Goal: Task Accomplishment & Management: Use online tool/utility

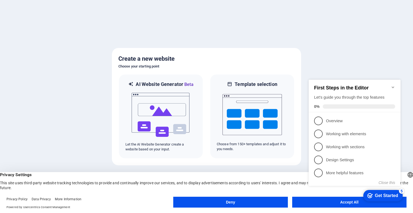
click at [227, 202] on button "Deny" at bounding box center [230, 201] width 114 height 11
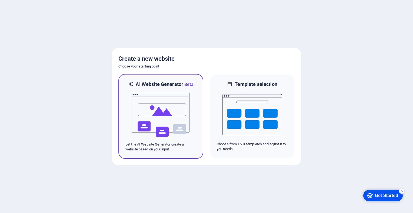
click at [149, 124] on img at bounding box center [161, 115] width 60 height 54
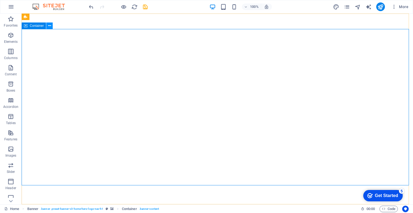
click at [51, 26] on button at bounding box center [49, 25] width 6 height 6
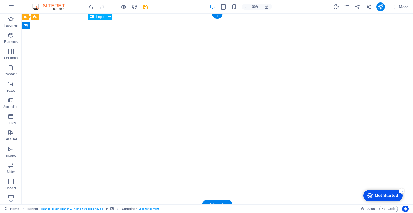
click at [133, 208] on div "[PERSON_NAME] & Associates" at bounding box center [217, 210] width 255 height 5
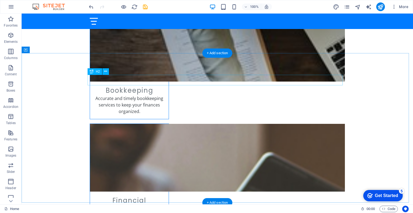
scroll to position [471, 0]
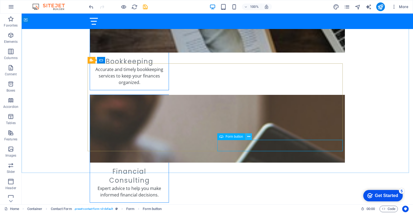
click at [249, 136] on icon at bounding box center [248, 137] width 3 height 6
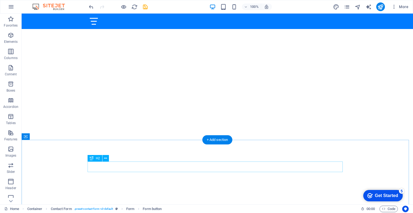
scroll to position [0, 0]
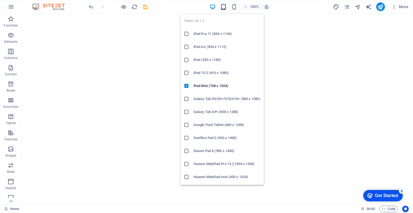
click at [224, 7] on icon "button" at bounding box center [223, 7] width 6 height 6
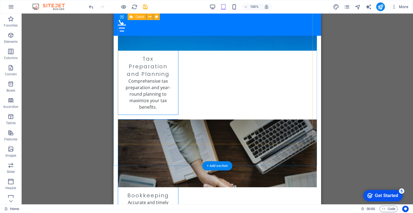
scroll to position [490, 0]
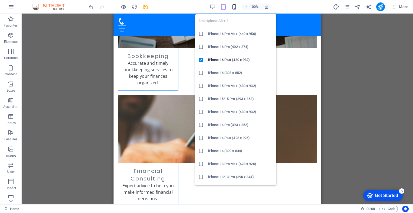
click at [235, 8] on icon "button" at bounding box center [234, 7] width 6 height 6
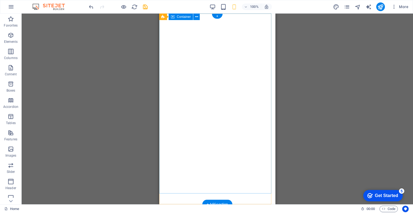
scroll to position [0, 0]
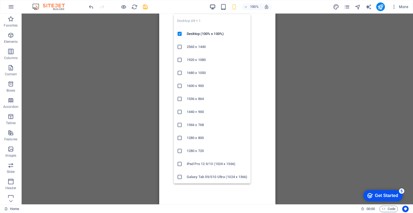
click at [213, 8] on icon "button" at bounding box center [213, 7] width 6 height 6
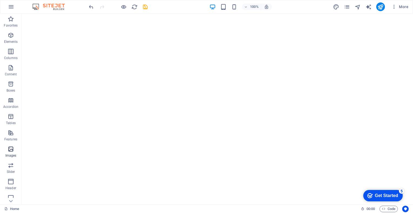
click at [11, 149] on icon "button" at bounding box center [11, 149] width 6 height 6
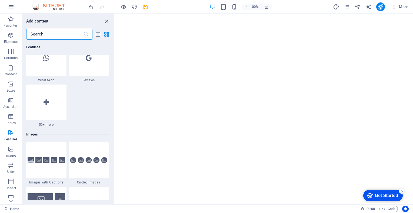
scroll to position [2655, 0]
click at [107, 21] on icon "close panel" at bounding box center [107, 21] width 6 height 6
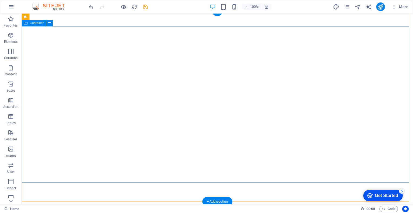
scroll to position [0, 0]
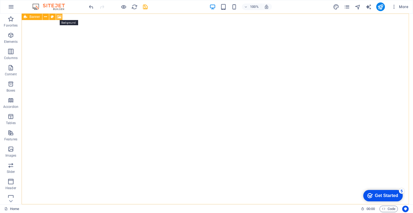
click at [60, 18] on icon at bounding box center [59, 17] width 4 height 6
select select "ms"
select select "s"
select select "progressive"
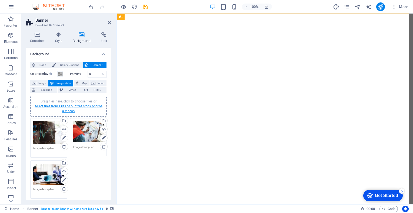
click at [59, 105] on link "select files from Files or our free stock photos & videos" at bounding box center [69, 108] width 68 height 9
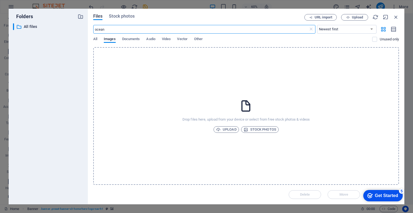
type input "ocean"
click at [111, 29] on input "ocean" at bounding box center [200, 29] width 215 height 9
click at [117, 15] on span "Stock photos" at bounding box center [121, 16] width 25 height 6
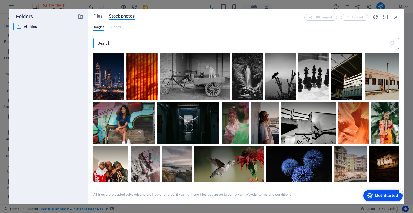
click at [115, 43] on input "text" at bounding box center [241, 43] width 297 height 11
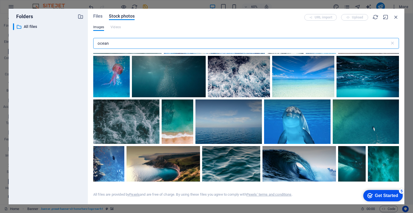
scroll to position [89, 0]
type input "ocean"
click at [366, 75] on div at bounding box center [368, 65] width 62 height 21
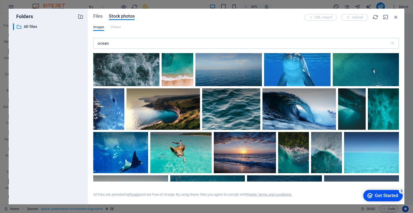
scroll to position [147, 0]
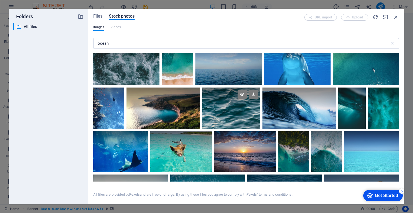
click at [228, 114] on div at bounding box center [231, 107] width 58 height 41
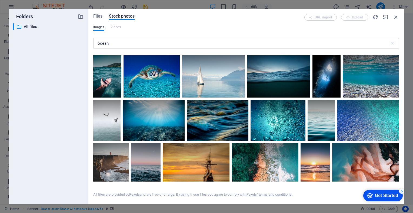
scroll to position [408, 0]
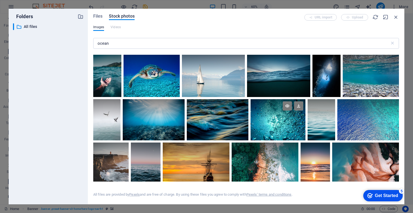
click at [281, 118] on div at bounding box center [278, 119] width 55 height 41
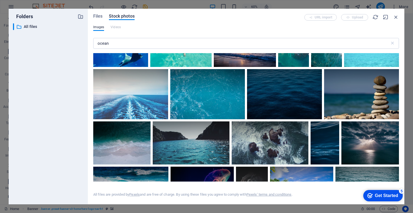
scroll to position [0, 0]
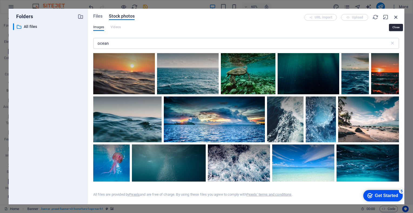
click at [397, 18] on icon "button" at bounding box center [396, 17] width 6 height 6
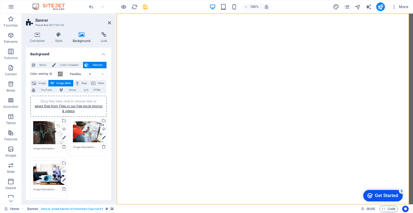
click at [86, 168] on div "Drag files here, click to choose files or select files from Files or our free s…" at bounding box center [68, 158] width 79 height 83
click at [63, 147] on icon at bounding box center [64, 146] width 4 height 4
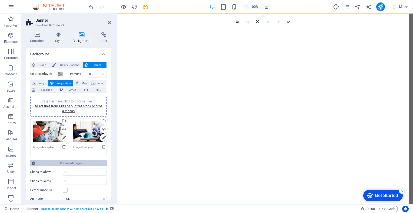
click at [67, 162] on span "Remove all images" at bounding box center [71, 163] width 69 height 6
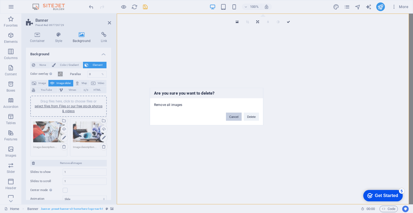
click at [238, 117] on button "Cancel" at bounding box center [234, 117] width 16 height 8
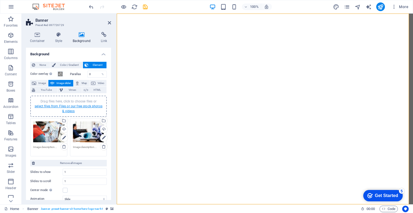
click at [76, 104] on link "select files from Files or our free stock photos & videos" at bounding box center [69, 108] width 68 height 9
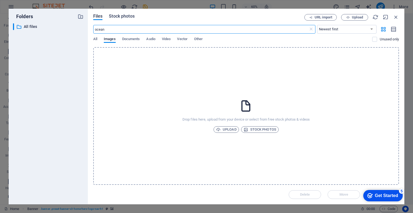
click at [121, 16] on span "Stock photos" at bounding box center [121, 16] width 25 height 6
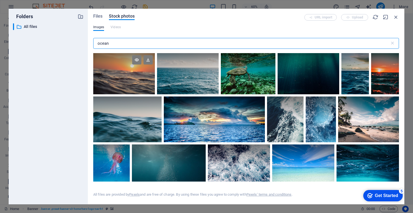
click at [118, 77] on div at bounding box center [124, 73] width 62 height 41
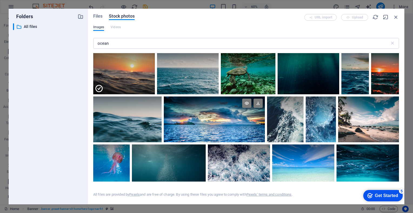
click at [249, 131] on div at bounding box center [214, 119] width 101 height 46
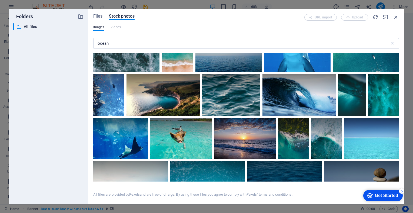
scroll to position [160, 0]
click at [260, 147] on div at bounding box center [245, 138] width 62 height 41
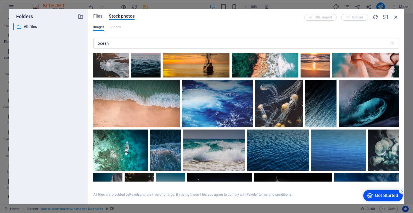
scroll to position [518, 0]
click at [355, 16] on div "URL import Upload" at bounding box center [352, 17] width 95 height 6
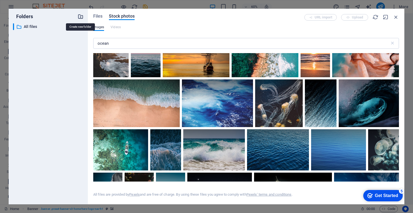
click at [79, 17] on icon "button" at bounding box center [81, 17] width 6 height 6
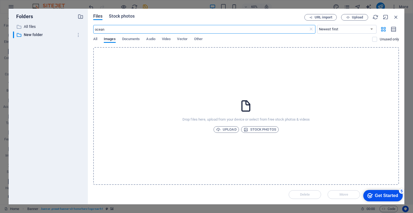
click at [122, 18] on span "Stock photos" at bounding box center [121, 16] width 25 height 6
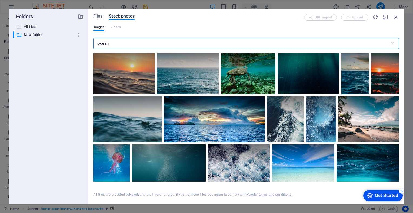
click at [29, 25] on p "All files" at bounding box center [49, 27] width 50 height 6
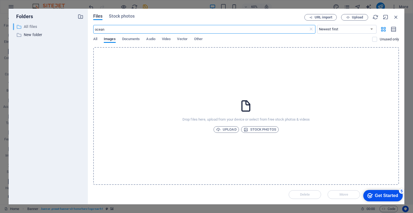
click at [29, 25] on p "All files" at bounding box center [49, 27] width 50 height 6
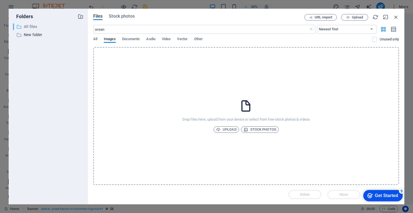
click at [29, 25] on p "All files" at bounding box center [49, 27] width 50 height 6
drag, startPoint x: 29, startPoint y: 25, endPoint x: 23, endPoint y: 25, distance: 6.0
click at [23, 25] on div "​ All files All files" at bounding box center [43, 26] width 61 height 7
click at [23, 34] on div "​ New folder New folder" at bounding box center [43, 34] width 61 height 7
click at [124, 16] on span "Stock photos" at bounding box center [121, 16] width 25 height 6
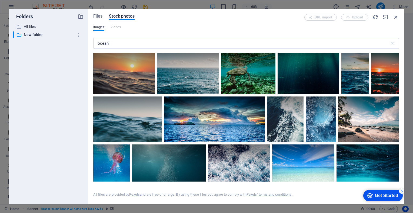
drag, startPoint x: 191, startPoint y: 84, endPoint x: 43, endPoint y: 80, distance: 148.5
click at [43, 80] on div "Folders ​ All files All files ​ New folder New folder Files Stock photos URL im…" at bounding box center [207, 106] width 396 height 195
click at [147, 59] on icon at bounding box center [148, 59] width 9 height 9
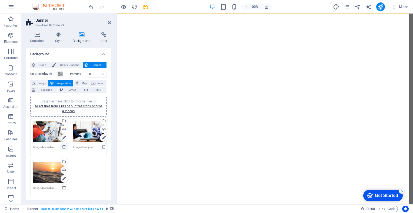
click at [63, 146] on icon at bounding box center [64, 146] width 4 height 4
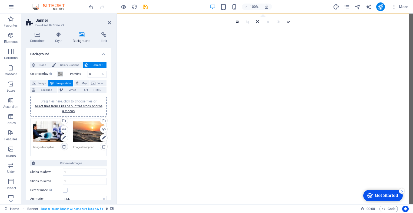
click at [63, 146] on icon at bounding box center [64, 146] width 4 height 4
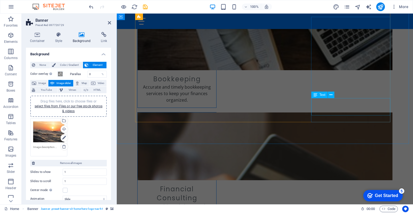
scroll to position [471, 0]
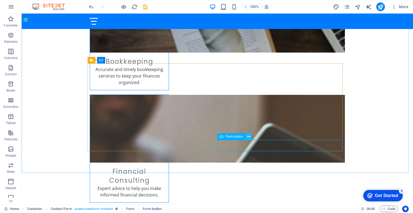
click at [249, 136] on icon at bounding box center [248, 137] width 3 height 6
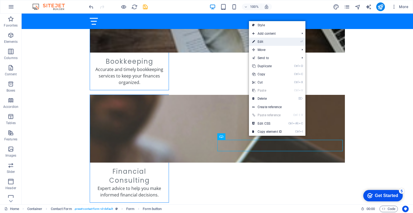
click at [261, 38] on link "⏎ Edit" at bounding box center [267, 42] width 36 height 8
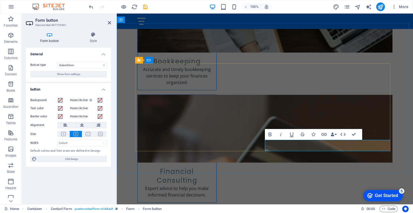
type button "Submit"
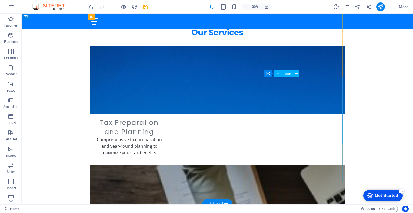
scroll to position [292, 0]
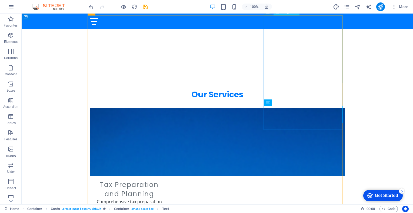
scroll to position [229, 0]
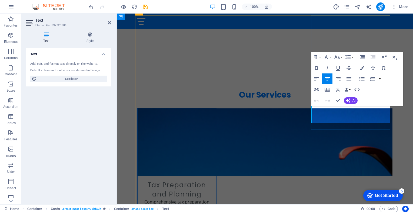
drag, startPoint x: 382, startPoint y: 116, endPoint x: 319, endPoint y: 108, distance: 63.2
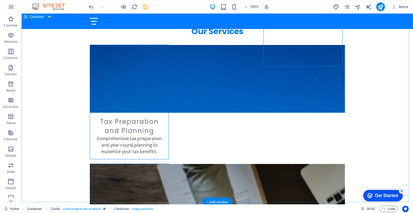
scroll to position [293, 0]
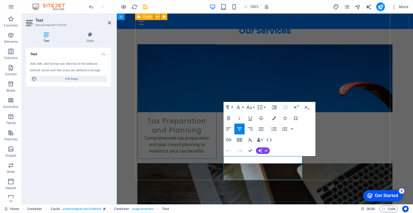
drag, startPoint x: 275, startPoint y: 173, endPoint x: 216, endPoint y: 160, distance: 59.8
click at [264, 150] on button "AI" at bounding box center [263, 150] width 14 height 6
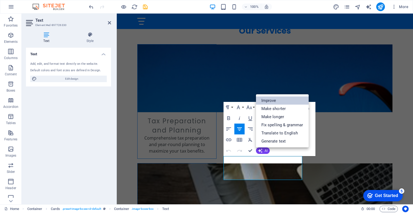
click at [273, 102] on link "Improve" at bounding box center [282, 100] width 53 height 8
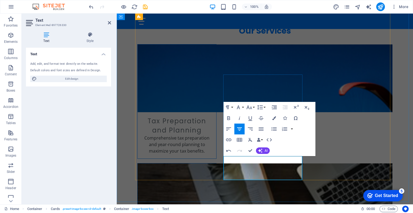
drag, startPoint x: 275, startPoint y: 160, endPoint x: 230, endPoint y: 160, distance: 44.6
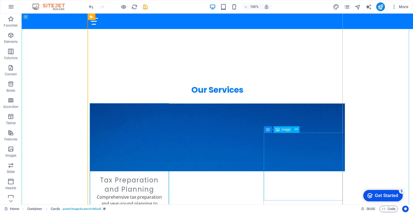
scroll to position [234, 0]
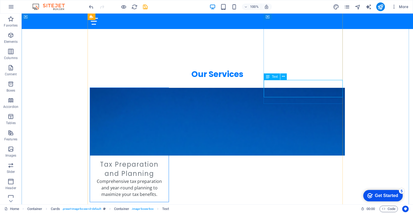
scroll to position [248, 0]
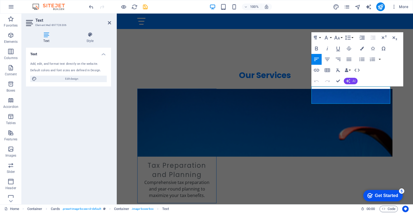
click at [351, 81] on button "AI" at bounding box center [351, 81] width 14 height 6
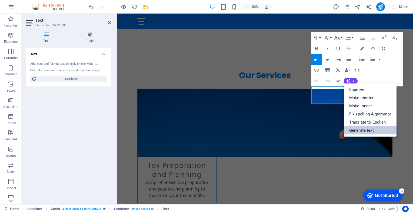
click at [360, 129] on link "Generate text" at bounding box center [370, 130] width 53 height 8
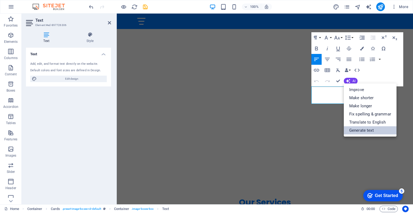
select select "English"
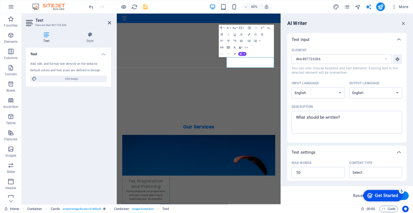
scroll to position [375, 0]
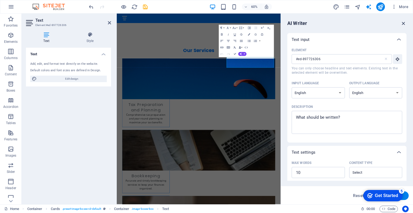
click at [405, 22] on icon "button" at bounding box center [404, 23] width 6 height 6
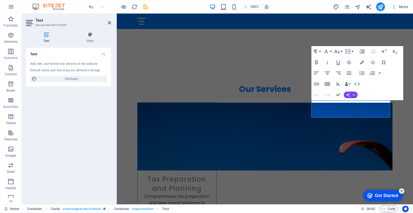
click at [350, 95] on icon "button" at bounding box center [348, 95] width 4 height 4
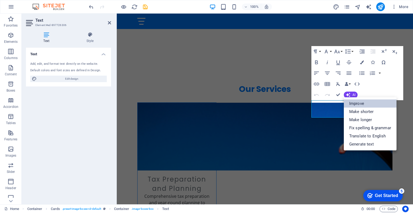
click at [350, 103] on link "Improve" at bounding box center [370, 103] width 53 height 8
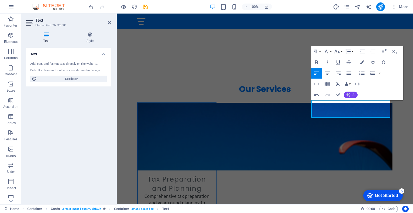
click at [351, 93] on button "AI" at bounding box center [351, 94] width 14 height 6
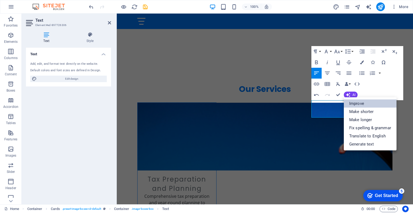
click at [353, 103] on link "Improve" at bounding box center [370, 103] width 53 height 8
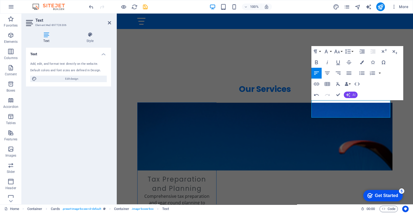
click at [351, 95] on button "AI" at bounding box center [351, 94] width 14 height 6
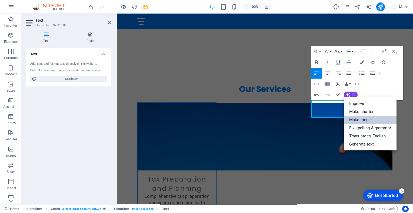
click at [358, 120] on link "Make longer" at bounding box center [370, 119] width 53 height 8
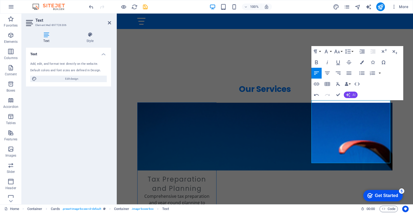
click at [348, 94] on icon "button" at bounding box center [348, 95] width 6 height 6
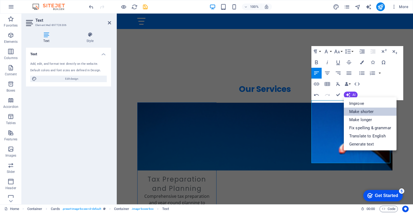
click at [358, 110] on link "Make shorter" at bounding box center [370, 111] width 53 height 8
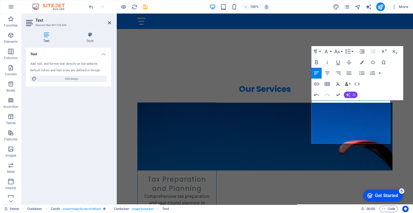
click at [350, 95] on icon "button" at bounding box center [348, 94] width 5 height 5
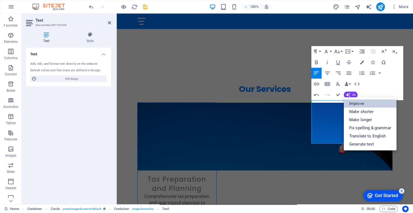
click at [351, 103] on link "Improve" at bounding box center [370, 103] width 53 height 8
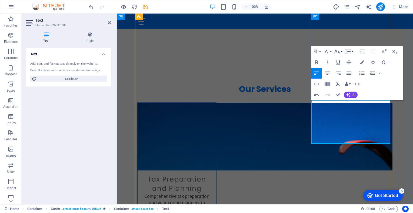
drag, startPoint x: 368, startPoint y: 136, endPoint x: 330, endPoint y: 113, distance: 44.1
click at [350, 94] on icon "button" at bounding box center [348, 94] width 5 height 5
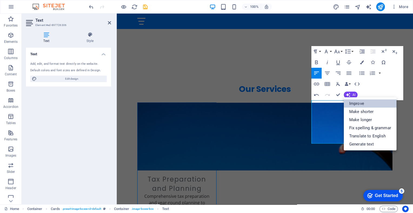
click at [356, 105] on link "Improve" at bounding box center [370, 103] width 53 height 8
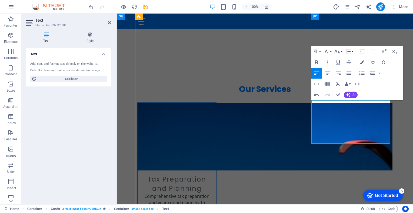
drag, startPoint x: 354, startPoint y: 137, endPoint x: 372, endPoint y: 104, distance: 37.2
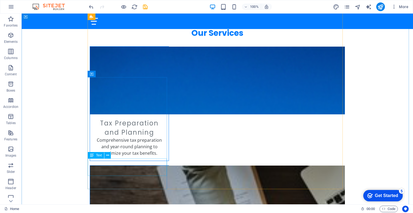
scroll to position [290, 0]
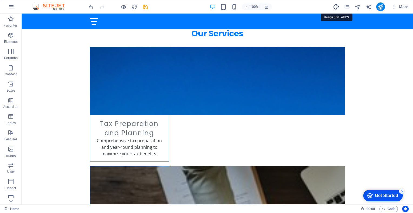
click at [336, 7] on icon "design" at bounding box center [336, 7] width 6 height 6
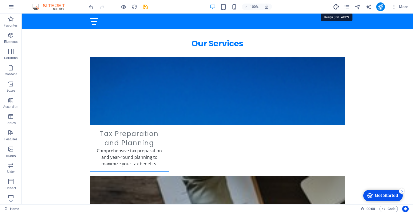
select select "px"
select select "200"
select select "px"
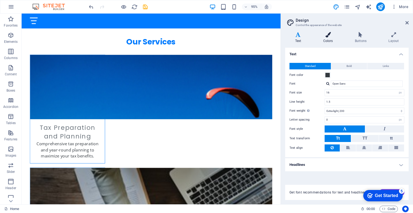
click at [329, 36] on icon at bounding box center [327, 34] width 29 height 5
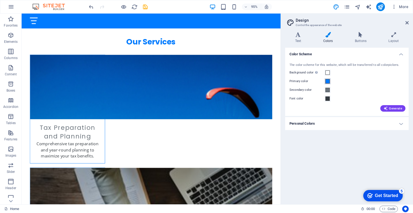
click at [328, 80] on span at bounding box center [328, 81] width 4 height 4
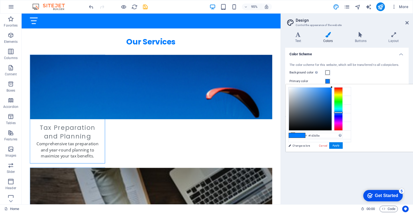
click at [332, 114] on div at bounding box center [310, 108] width 43 height 43
click at [332, 111] on div at bounding box center [310, 108] width 43 height 43
click at [343, 145] on button "Apply" at bounding box center [336, 145] width 14 height 6
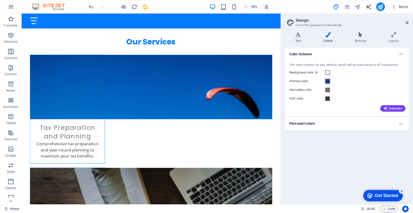
click at [328, 82] on span at bounding box center [328, 81] width 4 height 4
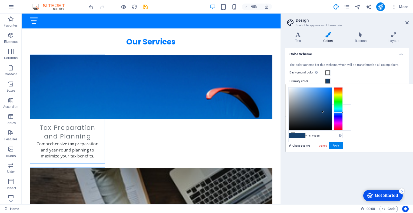
click at [332, 107] on div at bounding box center [310, 108] width 43 height 43
click at [332, 103] on div at bounding box center [310, 108] width 43 height 43
click at [343, 145] on button "Apply" at bounding box center [336, 145] width 14 height 6
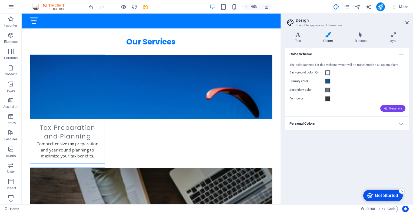
click at [394, 109] on span "Generate" at bounding box center [393, 108] width 19 height 4
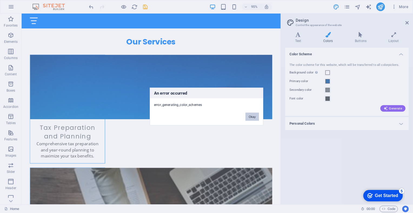
click at [250, 117] on button "Okay" at bounding box center [253, 117] width 14 height 8
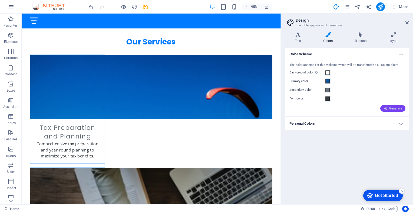
click at [394, 109] on span "Generate" at bounding box center [393, 108] width 19 height 4
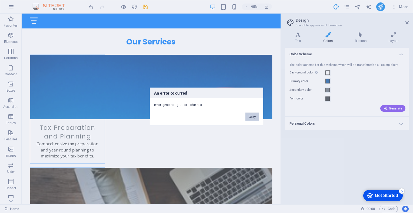
click at [253, 120] on button "Okay" at bounding box center [253, 117] width 14 height 8
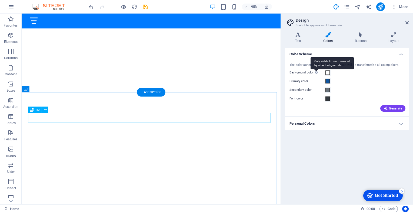
scroll to position [114, 0]
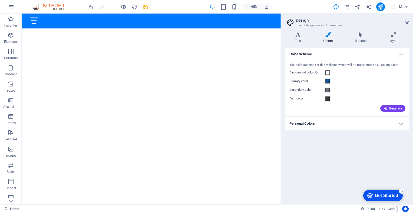
click at [401, 122] on h4 "Personal Colors" at bounding box center [347, 123] width 124 height 13
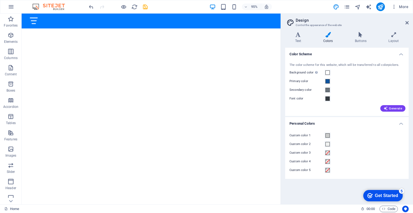
click at [407, 19] on h2 "Design" at bounding box center [352, 20] width 113 height 5
click at [406, 23] on icon at bounding box center [407, 23] width 3 height 4
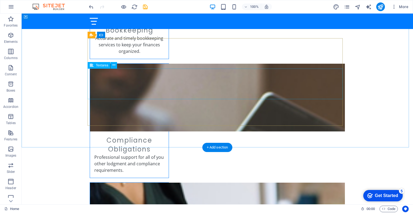
scroll to position [503, 0]
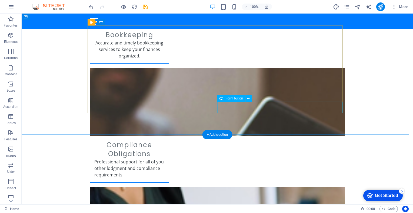
scroll to position [516, 0]
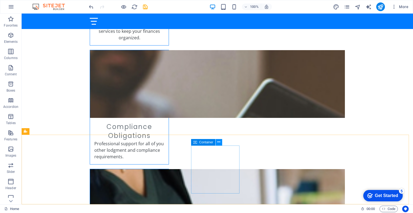
click at [219, 140] on icon at bounding box center [218, 142] width 3 height 6
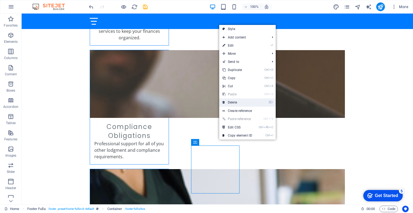
click at [231, 101] on link "⌦ Delete" at bounding box center [237, 102] width 36 height 8
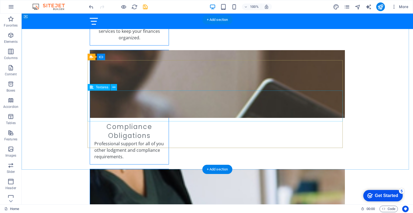
scroll to position [481, 0]
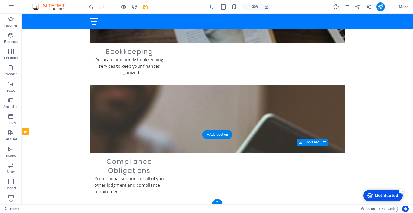
scroll to position [516, 0]
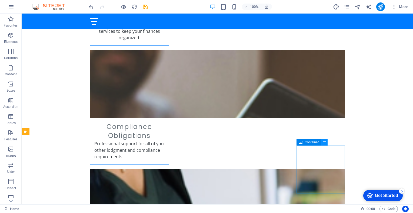
click at [323, 141] on icon at bounding box center [324, 142] width 3 height 6
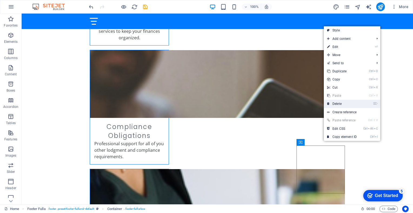
click at [345, 103] on link "⌦ Delete" at bounding box center [342, 104] width 36 height 8
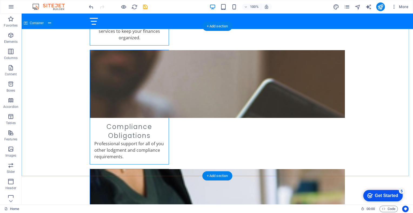
scroll to position [474, 0]
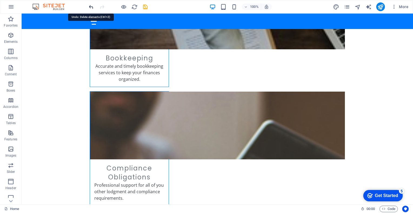
click at [90, 5] on icon "undo" at bounding box center [91, 7] width 6 height 6
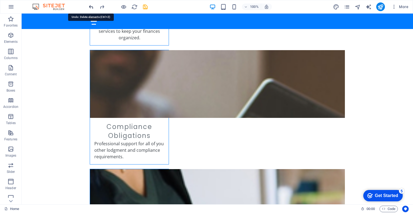
click at [90, 5] on icon "undo" at bounding box center [91, 7] width 6 height 6
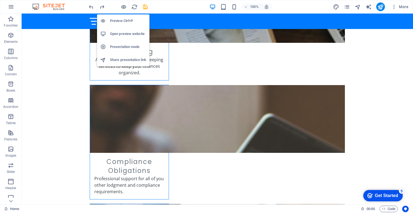
click at [122, 20] on h6 "Preview Ctrl+P" at bounding box center [128, 21] width 36 height 6
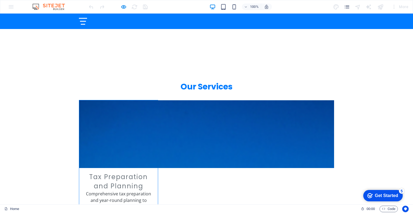
scroll to position [238, 0]
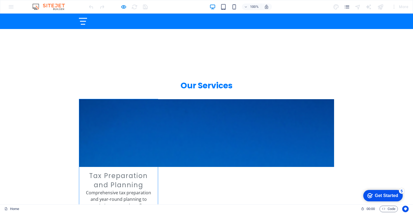
click at [123, 99] on img at bounding box center [285, 133] width 413 height 68
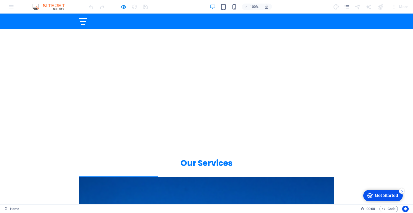
scroll to position [156, 0]
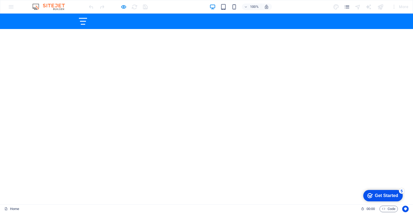
scroll to position [0, 0]
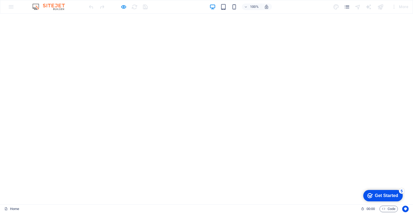
click at [86, 211] on div at bounding box center [83, 211] width 6 height 1
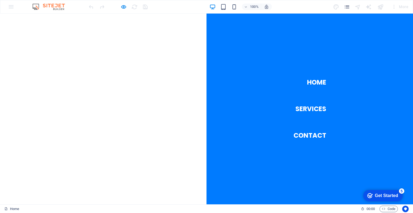
click at [87, 211] on div at bounding box center [83, 211] width 8 height 1
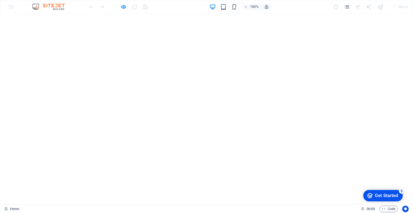
scroll to position [1, 0]
click at [67, 7] on img at bounding box center [51, 7] width 41 height 6
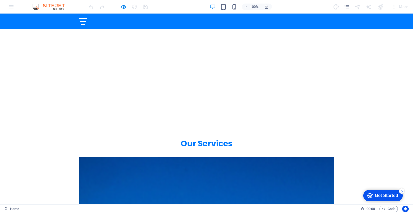
scroll to position [0, 0]
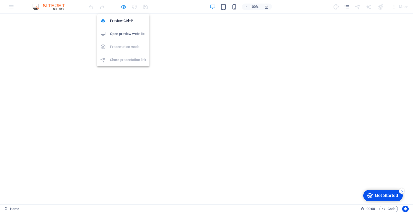
click at [124, 7] on icon "button" at bounding box center [124, 7] width 6 height 6
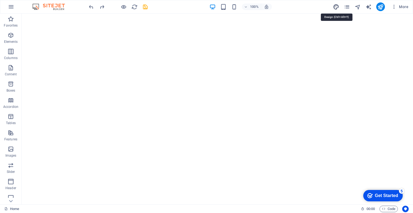
click at [336, 6] on icon "design" at bounding box center [336, 7] width 6 height 6
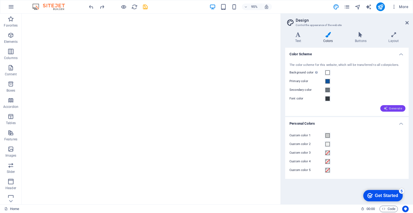
click at [394, 106] on span "Generate" at bounding box center [393, 108] width 19 height 4
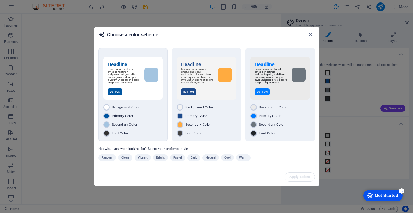
click at [138, 125] on div "Secondary Color" at bounding box center [133, 124] width 60 height 6
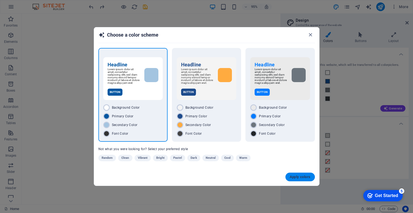
click at [299, 179] on button "Apply colors" at bounding box center [300, 176] width 29 height 9
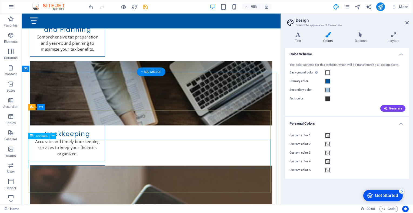
scroll to position [480, 0]
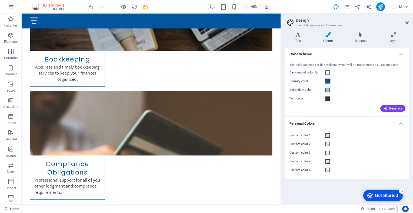
click at [328, 81] on span at bounding box center [328, 81] width 4 height 4
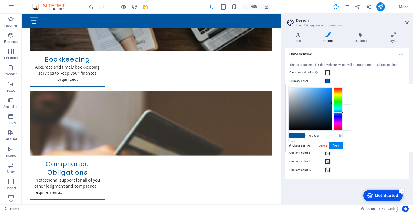
type input "#063965"
click at [329, 113] on div at bounding box center [310, 108] width 43 height 43
click at [337, 146] on button "Apply" at bounding box center [336, 145] width 14 height 6
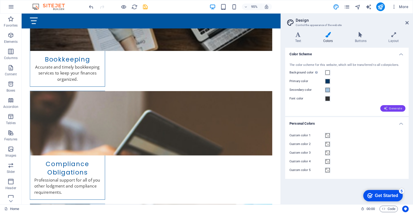
click at [393, 107] on span "Generate" at bounding box center [393, 108] width 19 height 4
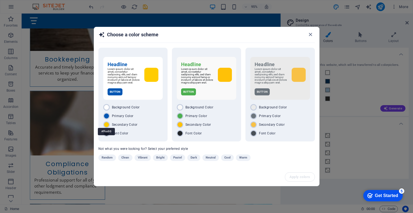
click at [106, 124] on div "#ffcc00" at bounding box center [106, 131] width 17 height 15
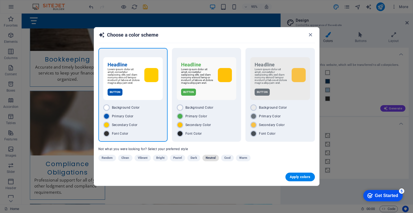
click at [211, 158] on span "Neutral" at bounding box center [211, 157] width 10 height 6
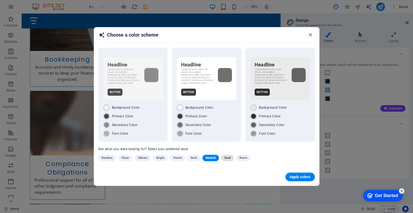
click at [227, 159] on span "Cool" at bounding box center [227, 157] width 6 height 6
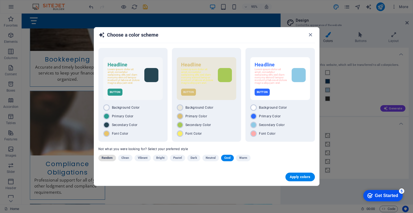
click at [108, 157] on span "Random" at bounding box center [107, 157] width 11 height 6
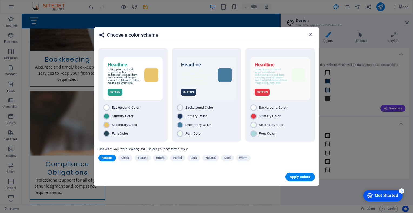
click at [108, 157] on span "Random" at bounding box center [107, 157] width 11 height 6
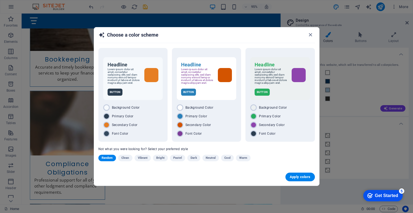
click at [108, 157] on span "Random" at bounding box center [107, 157] width 11 height 6
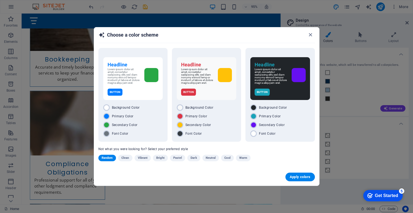
click at [108, 157] on span "Random" at bounding box center [107, 157] width 11 height 6
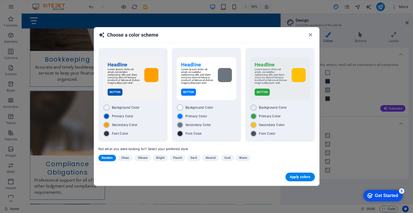
click at [108, 157] on span "Random" at bounding box center [107, 157] width 11 height 6
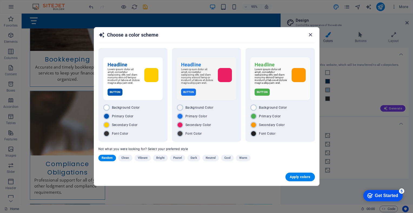
click at [312, 34] on icon "button" at bounding box center [311, 35] width 6 height 6
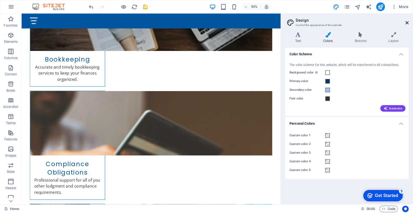
click at [407, 22] on icon at bounding box center [407, 23] width 3 height 4
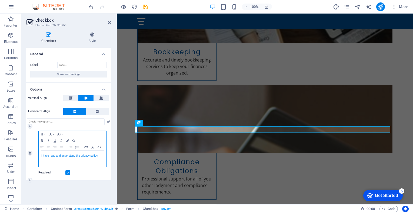
click at [91, 155] on link "I have read and understand the privacy policy." at bounding box center [69, 155] width 57 height 3
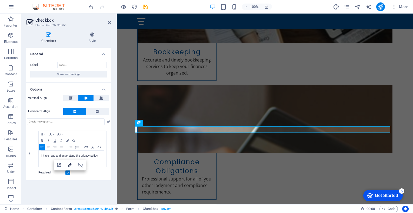
click at [69, 165] on icon "button" at bounding box center [70, 165] width 4 height 4
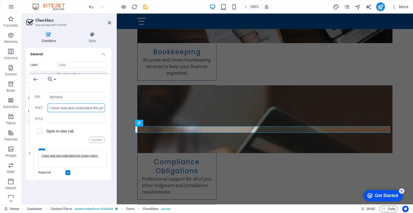
scroll to position [0, 18]
drag, startPoint x: 52, startPoint y: 107, endPoint x: 110, endPoint y: 108, distance: 57.6
click at [110, 108] on div "Back Choose Link Home Subpage Legal Notice Privacy Choose file ... #privacy URL…" at bounding box center [69, 111] width 81 height 74
type input "I am not a robot"
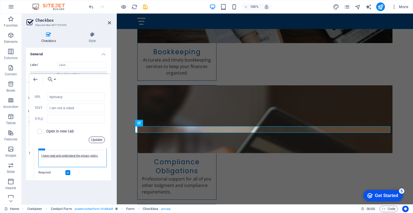
click at [97, 137] on button "Update" at bounding box center [97, 139] width 16 height 6
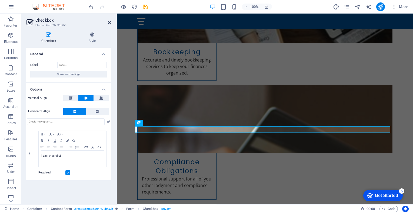
click at [109, 22] on icon at bounding box center [109, 23] width 3 height 4
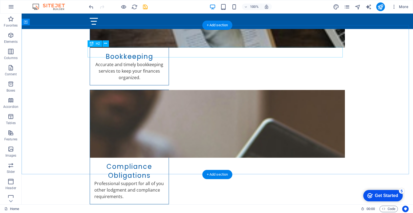
scroll to position [476, 0]
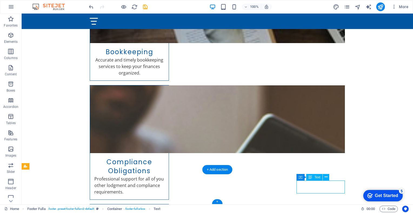
drag, startPoint x: 309, startPoint y: 193, endPoint x: 297, endPoint y: 186, distance: 14.2
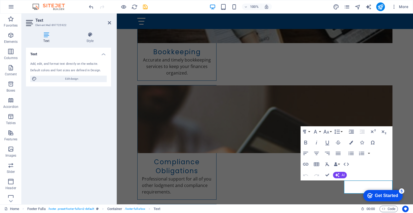
click div "checkmark Get Started 5 First Steps in the Editor Let's guide you through the t…"
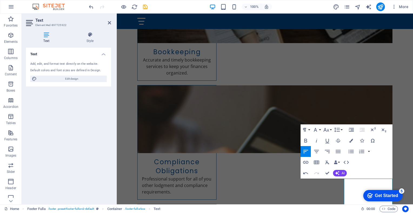
scroll to position [482, 0]
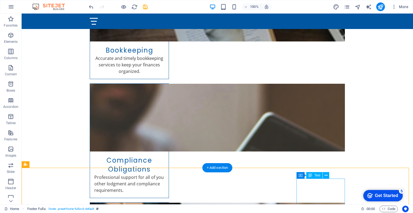
click at [310, 174] on span "Container" at bounding box center [312, 174] width 14 height 3
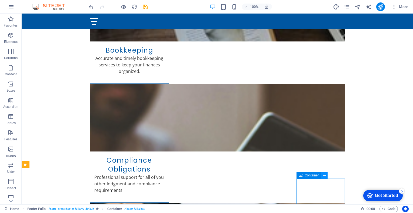
click at [325, 174] on icon at bounding box center [324, 175] width 3 height 6
click at [325, 176] on icon at bounding box center [326, 175] width 3 height 6
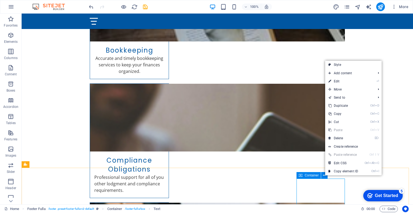
click at [302, 176] on icon at bounding box center [301, 175] width 4 height 6
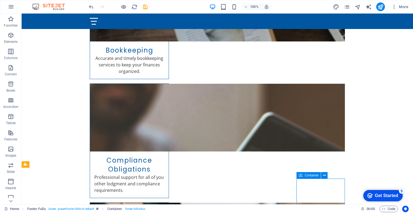
scroll to position [490, 0]
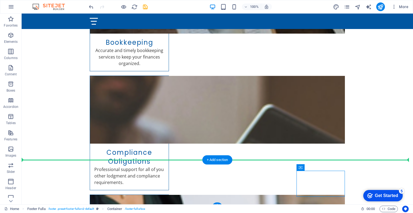
drag, startPoint x: 323, startPoint y: 188, endPoint x: 274, endPoint y: 176, distance: 50.5
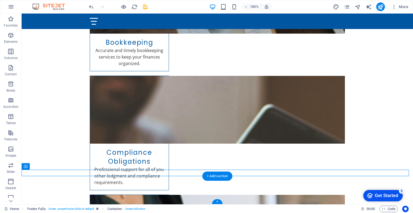
scroll to position [480, 0]
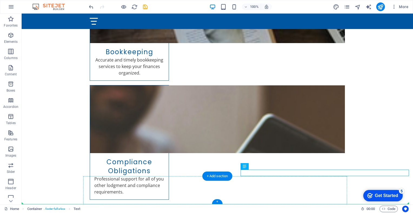
drag, startPoint x: 278, startPoint y: 170, endPoint x: 278, endPoint y: 192, distance: 21.4
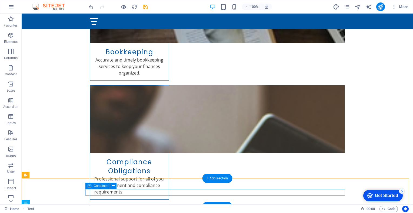
scroll to position [518, 0]
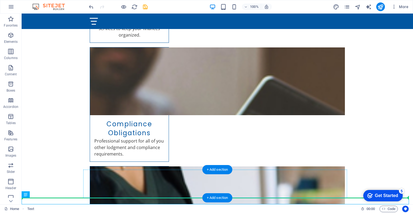
drag, startPoint x: 160, startPoint y: 201, endPoint x: 223, endPoint y: 186, distance: 64.8
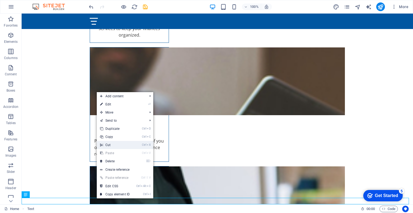
click at [110, 144] on link "Ctrl X Cut" at bounding box center [115, 145] width 36 height 8
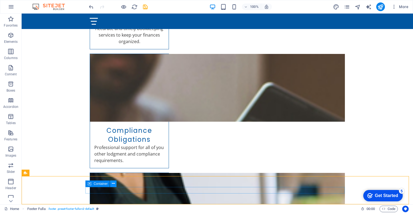
click at [114, 183] on icon at bounding box center [113, 183] width 3 height 6
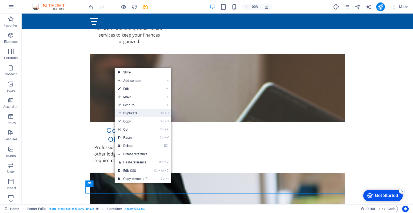
click at [137, 114] on link "Ctrl D Duplicate" at bounding box center [133, 113] width 36 height 8
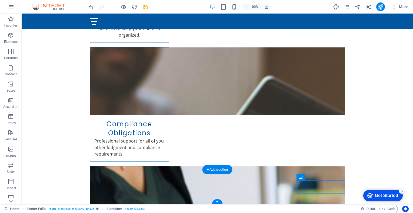
drag, startPoint x: 323, startPoint y: 190, endPoint x: 254, endPoint y: 179, distance: 70.1
drag, startPoint x: 321, startPoint y: 190, endPoint x: 368, endPoint y: 177, distance: 49.0
drag, startPoint x: 326, startPoint y: 189, endPoint x: 306, endPoint y: 196, distance: 21.5
drag, startPoint x: 326, startPoint y: 186, endPoint x: 293, endPoint y: 188, distance: 32.2
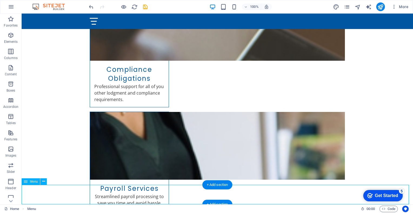
click at [93, 10] on div at bounding box center [118, 6] width 61 height 9
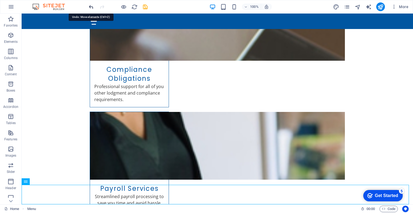
click at [91, 7] on icon "undo" at bounding box center [91, 7] width 6 height 6
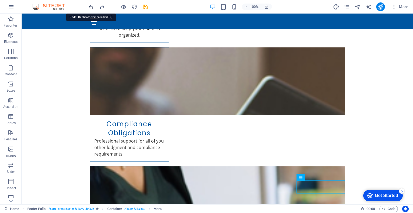
click at [91, 7] on icon "undo" at bounding box center [91, 7] width 6 height 6
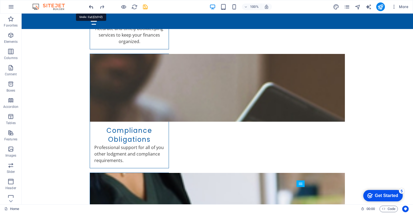
click at [91, 7] on icon "undo" at bounding box center [91, 7] width 6 height 6
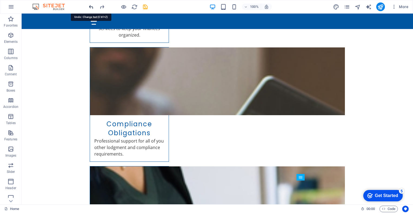
click at [91, 7] on icon "undo" at bounding box center [91, 7] width 6 height 6
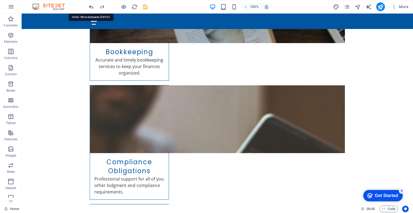
click at [91, 7] on icon "undo" at bounding box center [91, 7] width 6 height 6
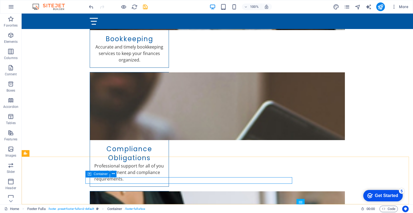
click at [102, 174] on span "Container" at bounding box center [101, 173] width 14 height 3
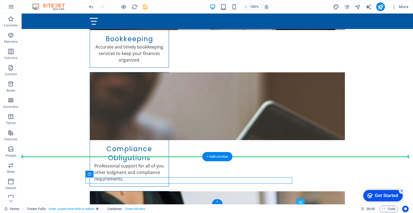
drag, startPoint x: 123, startPoint y: 187, endPoint x: 70, endPoint y: 174, distance: 54.9
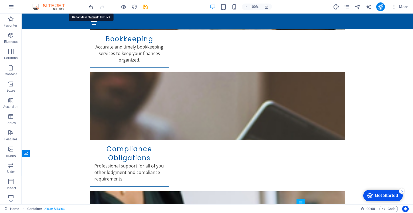
click at [91, 6] on icon "undo" at bounding box center [91, 7] width 6 height 6
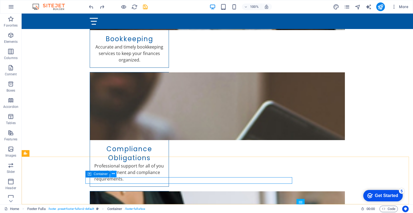
click at [114, 174] on icon at bounding box center [113, 174] width 3 height 6
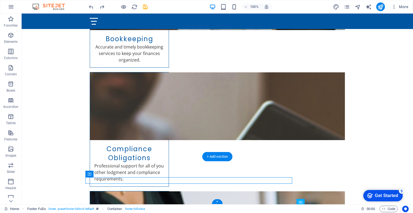
drag, startPoint x: 111, startPoint y: 185, endPoint x: 164, endPoint y: 177, distance: 53.6
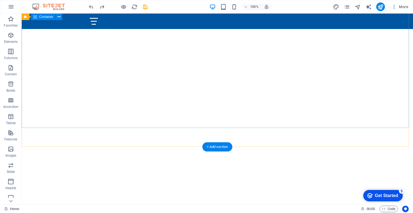
scroll to position [0, 0]
